Goal: Find contact information: Find contact information

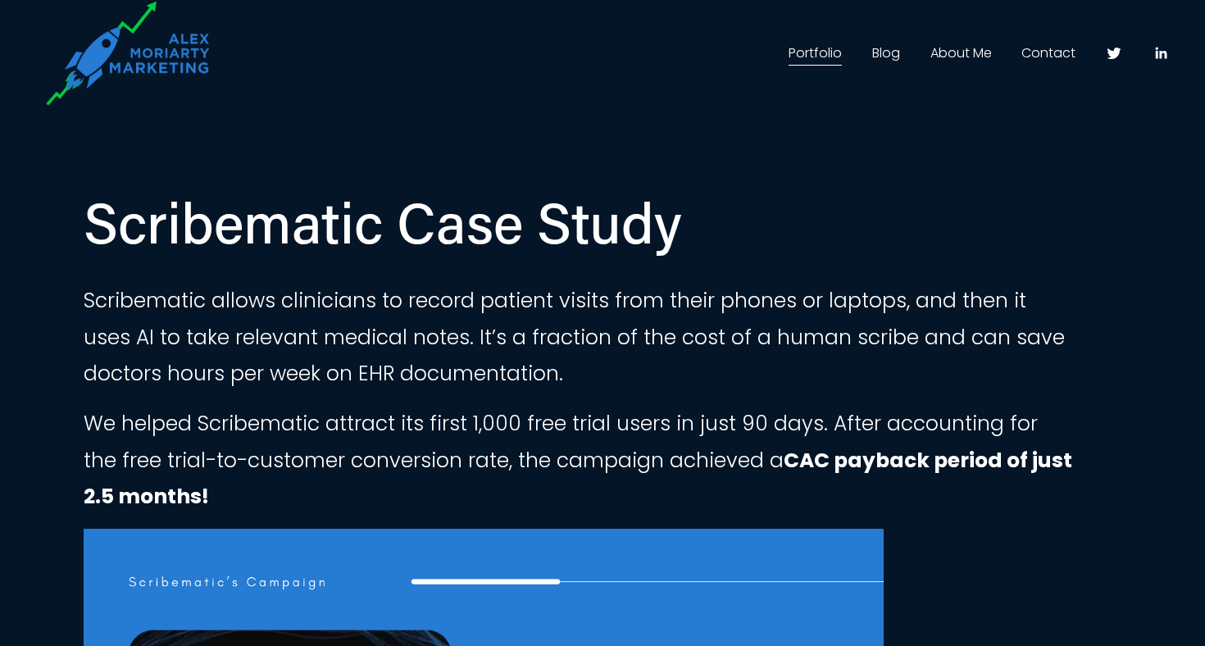
click at [891, 50] on link "Blog" at bounding box center [886, 53] width 28 height 26
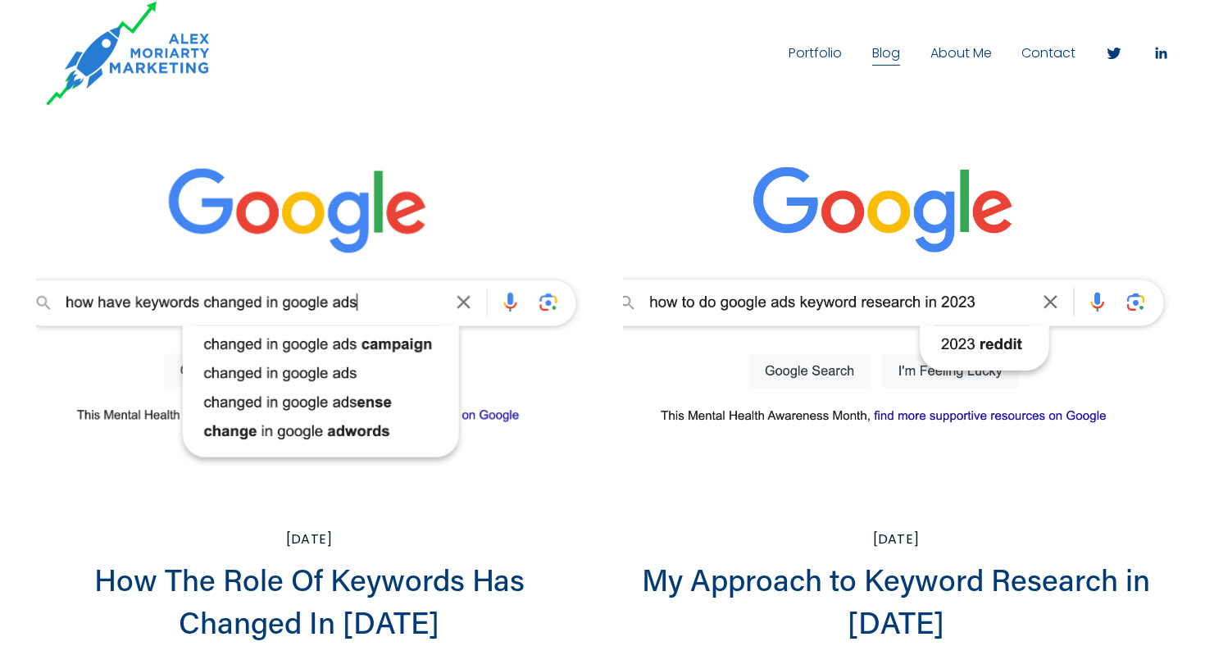
click at [1048, 47] on link "Contact" at bounding box center [1048, 53] width 54 height 26
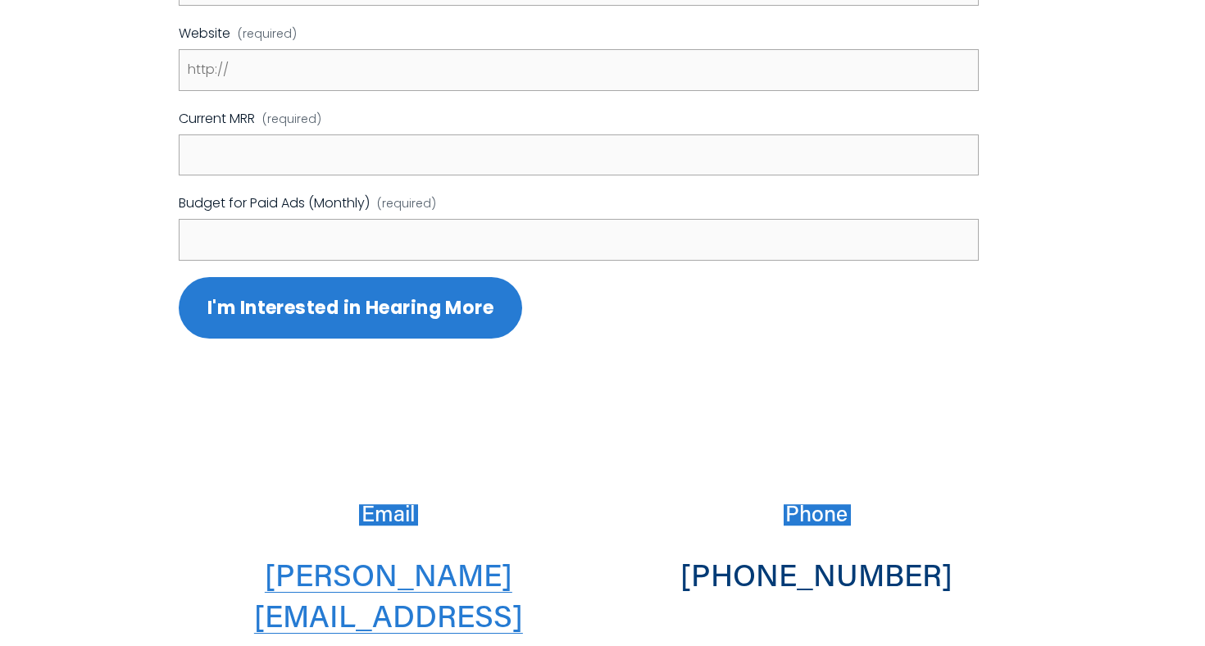
scroll to position [729, 0]
